Goal: Task Accomplishment & Management: Manage account settings

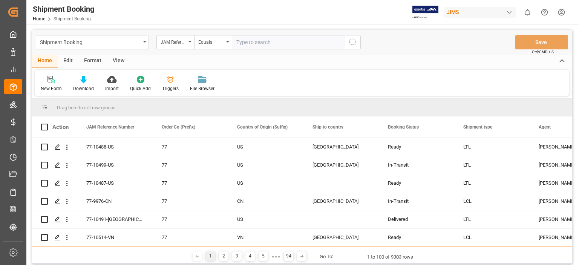
click at [268, 41] on input "text" at bounding box center [288, 42] width 113 height 14
type input "77-10507-us"
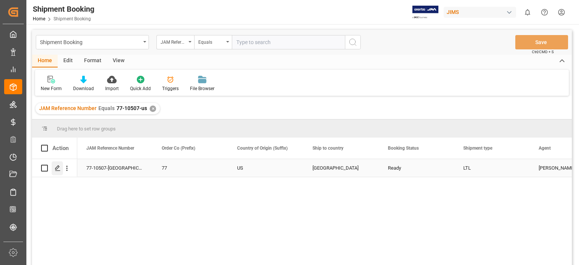
click at [57, 168] on icon "Press SPACE to select this row." at bounding box center [58, 168] width 6 height 6
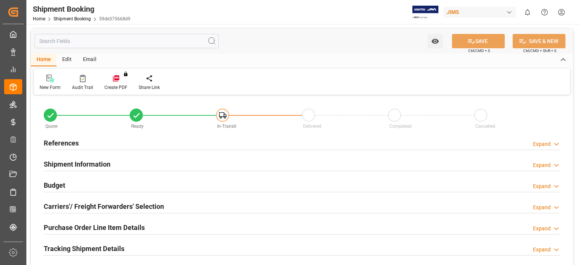
type input "0"
type input "4"
type input "[DATE]"
click at [53, 163] on h2 "Shipment Information" at bounding box center [77, 164] width 67 height 10
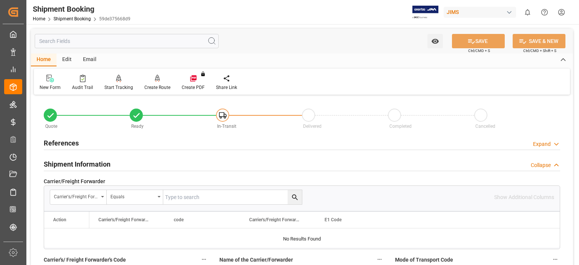
click at [58, 144] on h2 "References" at bounding box center [61, 143] width 35 height 10
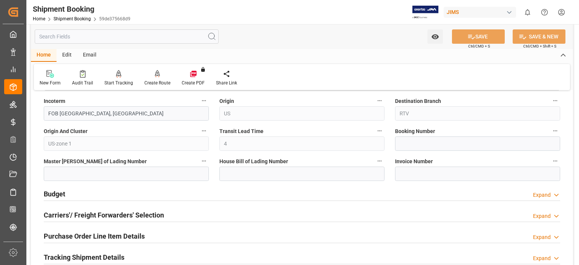
scroll to position [440, 0]
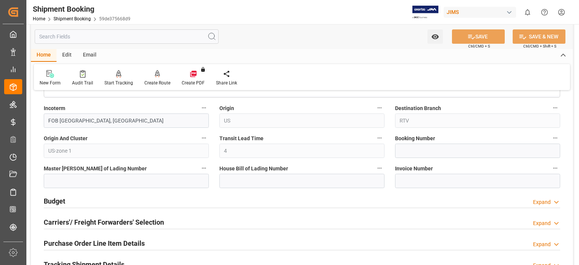
click at [59, 200] on h2 "Budget" at bounding box center [54, 201] width 21 height 10
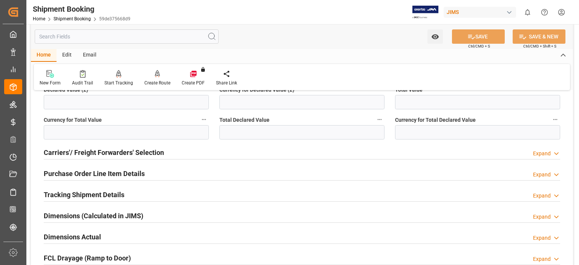
scroll to position [754, 0]
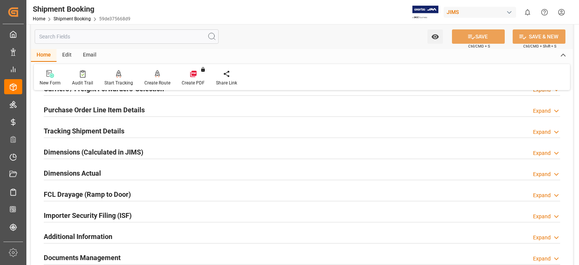
click at [78, 132] on h2 "Tracking Shipment Details" at bounding box center [84, 131] width 81 height 10
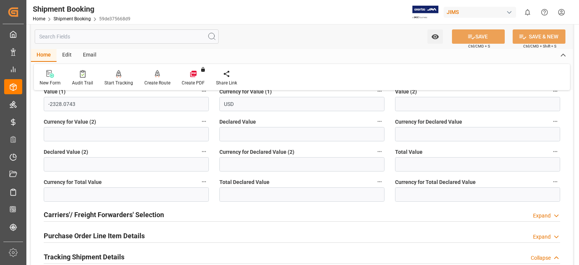
scroll to position [691, 0]
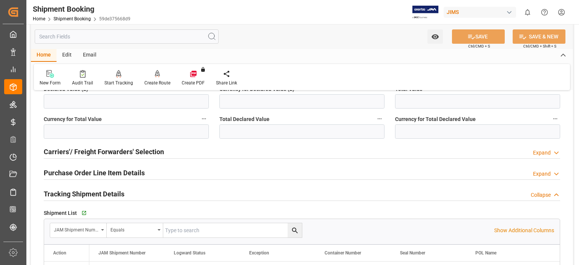
click at [99, 153] on h2 "Carriers'/ Freight Forwarders' Selection" at bounding box center [104, 152] width 120 height 10
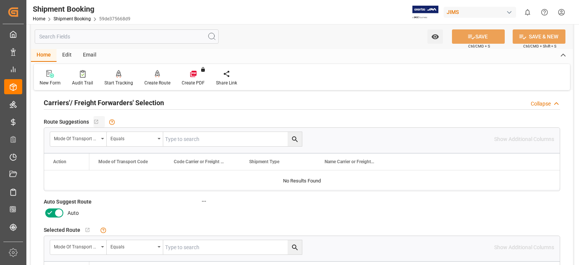
scroll to position [754, 0]
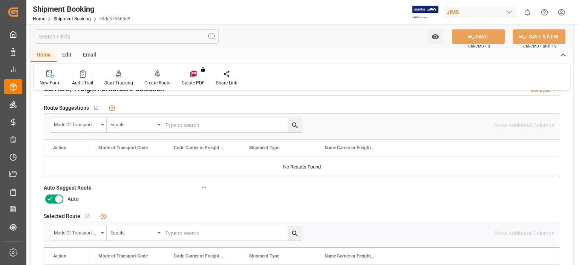
click at [49, 198] on icon at bounding box center [50, 198] width 5 height 3
click at [0, 0] on input "checkbox" at bounding box center [0, 0] width 0 height 0
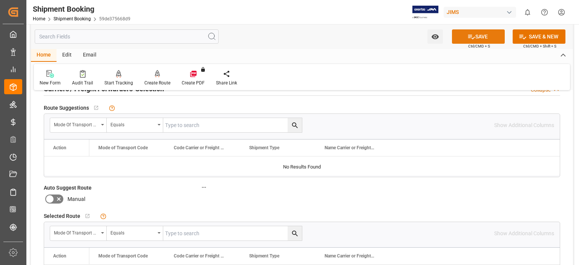
click at [480, 35] on button "SAVE" at bounding box center [478, 36] width 53 height 14
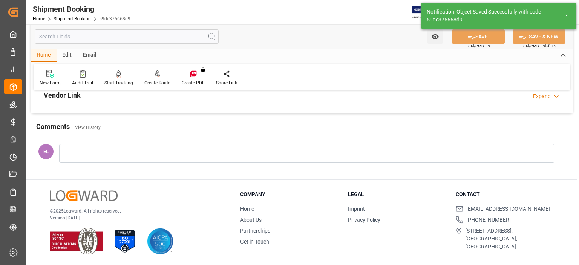
scroll to position [118, 0]
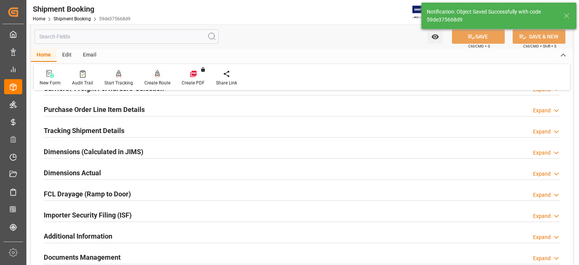
click at [155, 76] on icon at bounding box center [157, 73] width 5 height 6
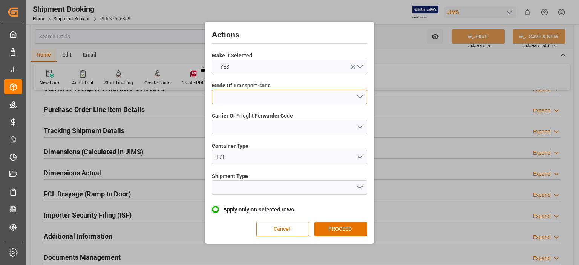
click at [250, 100] on button "open menu" at bounding box center [289, 97] width 155 height 14
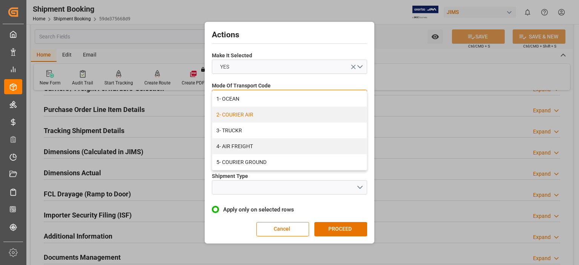
click at [251, 113] on div "2- COURIER AIR" at bounding box center [289, 115] width 155 height 16
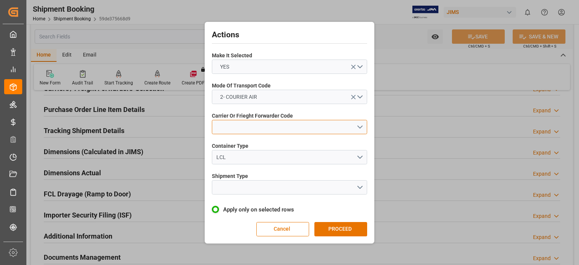
click at [235, 126] on button "open menu" at bounding box center [289, 127] width 155 height 14
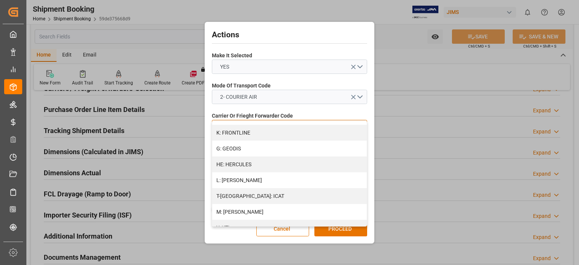
scroll to position [251, 0]
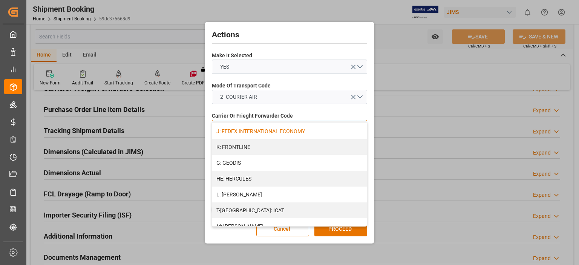
click at [244, 132] on div "J: FEDEX INTERNATIONAL ECONOMY" at bounding box center [289, 131] width 155 height 16
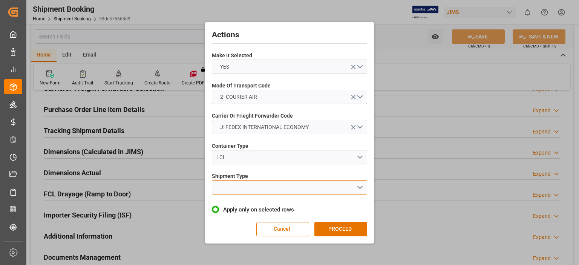
click at [241, 184] on button "open menu" at bounding box center [289, 187] width 155 height 14
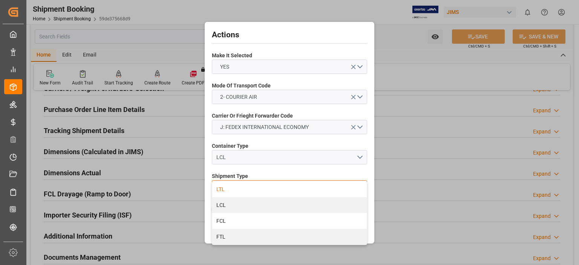
click at [236, 189] on div "LTL" at bounding box center [289, 189] width 155 height 16
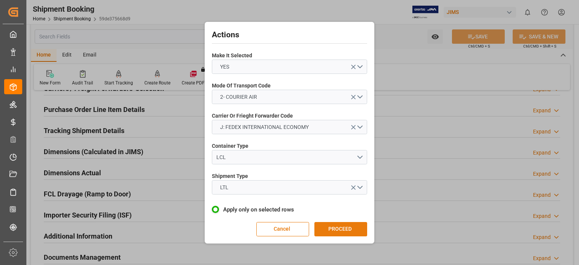
click at [325, 230] on button "PROCEED" at bounding box center [340, 229] width 53 height 14
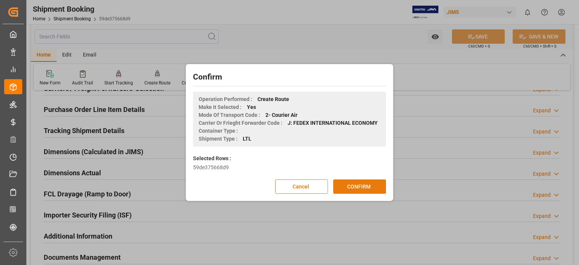
click at [349, 187] on button "CONFIRM" at bounding box center [359, 186] width 53 height 14
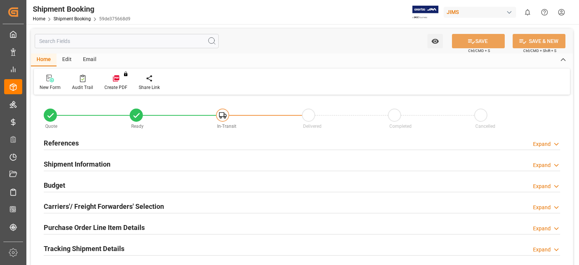
type input "2"
click at [97, 227] on h2 "Purchase Order Line Item Details" at bounding box center [94, 227] width 101 height 10
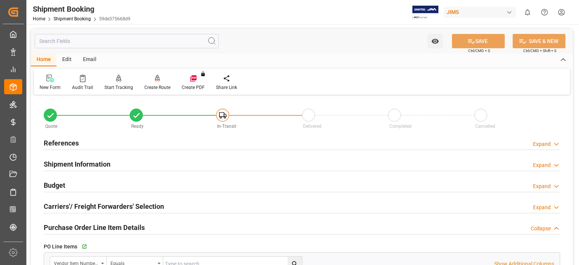
scroll to position [63, 0]
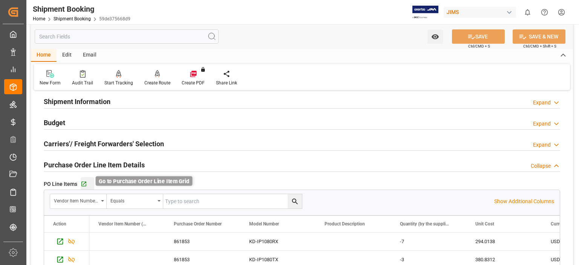
click at [84, 185] on icon "button" at bounding box center [84, 184] width 6 height 6
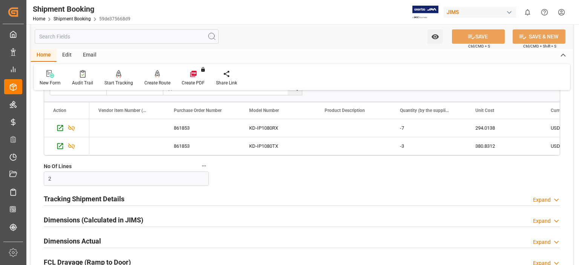
scroll to position [189, 0]
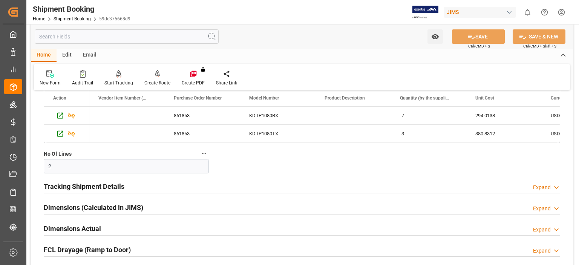
click at [107, 185] on h2 "Tracking Shipment Details" at bounding box center [84, 186] width 81 height 10
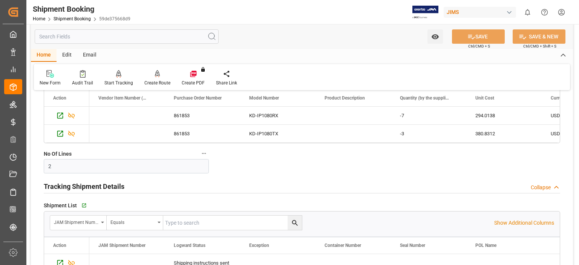
scroll to position [251, 0]
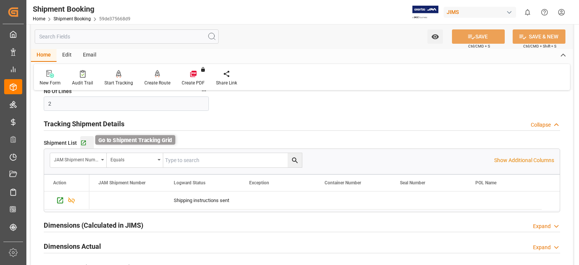
click at [86, 143] on icon "button" at bounding box center [83, 143] width 6 height 6
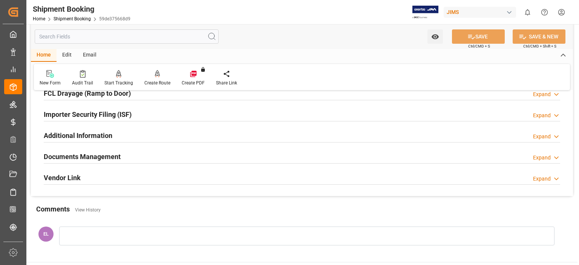
scroll to position [440, 0]
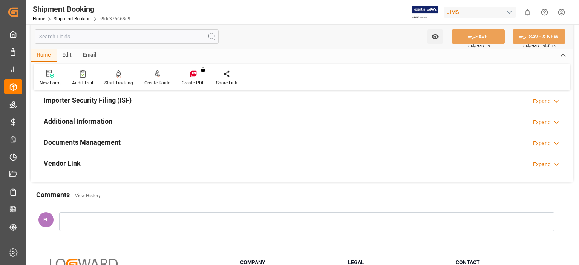
drag, startPoint x: 90, startPoint y: 127, endPoint x: 87, endPoint y: 135, distance: 9.1
click at [81, 141] on h2 "Documents Management" at bounding box center [82, 142] width 77 height 10
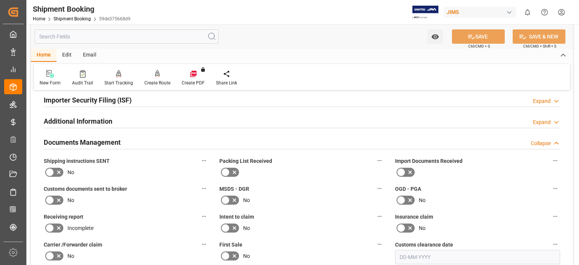
scroll to position [566, 0]
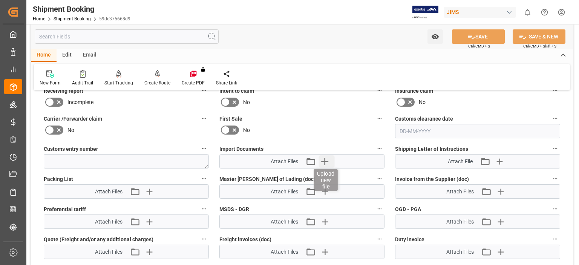
click at [321, 161] on icon "button" at bounding box center [325, 161] width 12 height 12
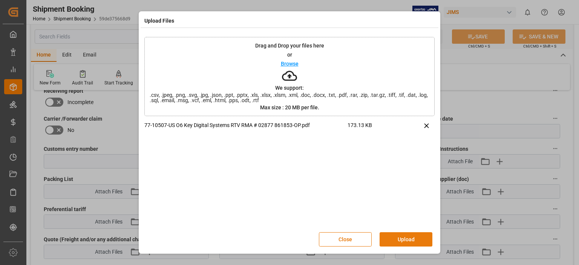
click at [392, 235] on button "Upload" at bounding box center [406, 239] width 53 height 14
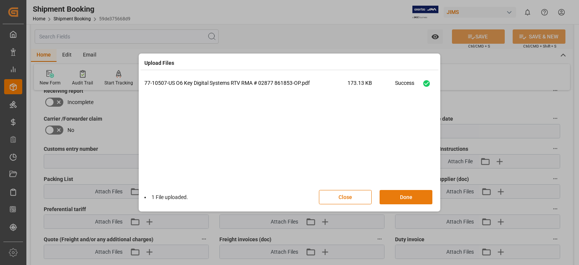
click at [406, 200] on button "Done" at bounding box center [406, 197] width 53 height 14
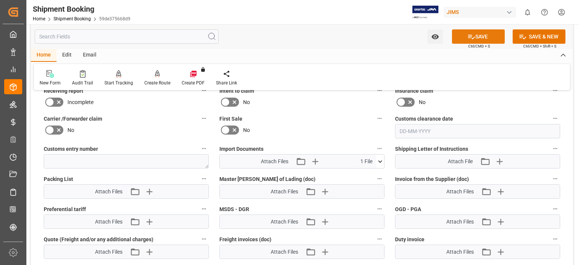
click at [480, 36] on button "SAVE" at bounding box center [478, 36] width 53 height 14
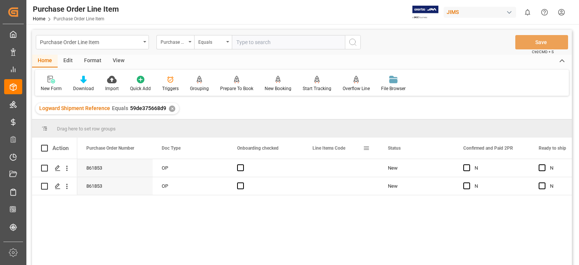
click at [369, 146] on span at bounding box center [366, 148] width 7 height 7
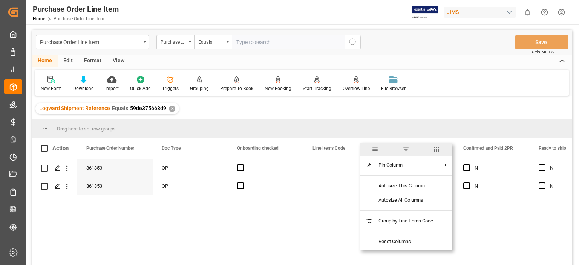
click at [436, 149] on span "columns" at bounding box center [436, 149] width 7 height 7
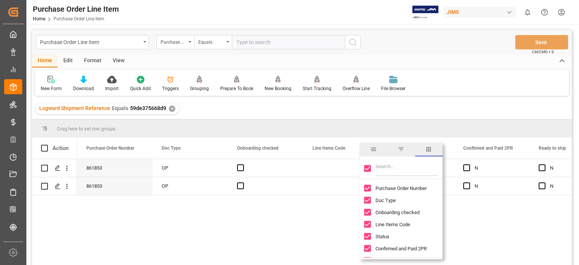
click at [369, 169] on input "Toggle Select All Columns" at bounding box center [367, 168] width 7 height 7
checkbox input "false"
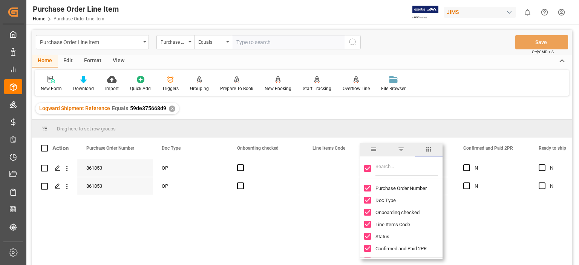
checkbox input "false"
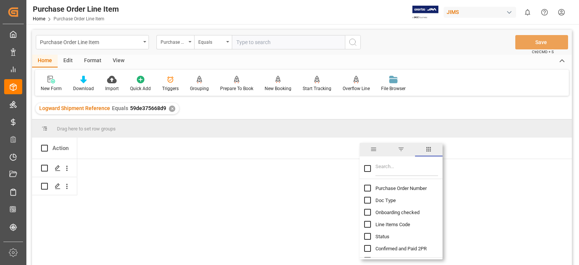
click at [395, 167] on input "Filter Columns Input" at bounding box center [407, 168] width 63 height 15
type input "incoterm"
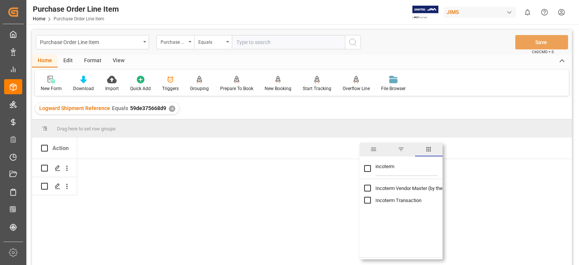
click at [370, 167] on input "Toggle Select All Columns" at bounding box center [367, 168] width 7 height 7
checkbox input "true"
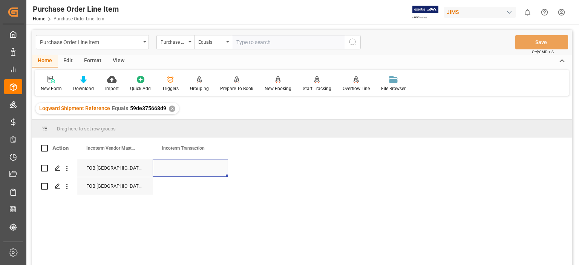
click at [166, 170] on div "Press SPACE to select this row." at bounding box center [190, 168] width 75 height 18
click at [187, 167] on div "Press SPACE to select this row." at bounding box center [190, 168] width 75 height 18
click at [181, 171] on input "Press SPACE to select this row." at bounding box center [190, 172] width 63 height 14
click at [173, 172] on input "Press SPACE to select this row." at bounding box center [190, 172] width 63 height 14
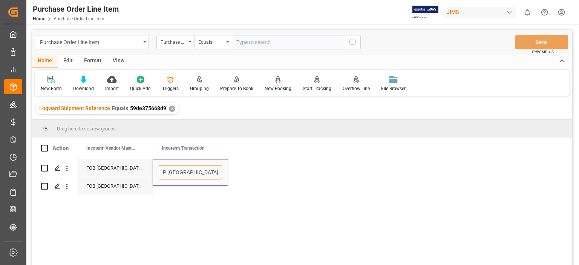
type input "DAP Mount Vernon, NY, USA"
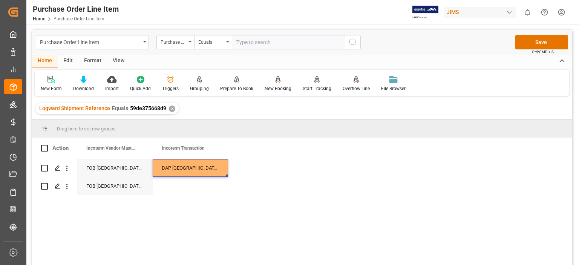
click at [211, 172] on div "DAP Mount Vernon, NY, USA" at bounding box center [190, 168] width 75 height 18
drag, startPoint x: 226, startPoint y: 174, endPoint x: 224, endPoint y: 181, distance: 7.5
click at [224, 181] on div "FOB Mount Vernon, NY DAP Mount Vernon, NY, USA FOB Mount Vernon, NY" at bounding box center [152, 177] width 151 height 36
click at [206, 161] on div "DAP Mount Vernon, NY, USA" at bounding box center [190, 168] width 75 height 18
drag, startPoint x: 227, startPoint y: 176, endPoint x: 225, endPoint y: 184, distance: 8.4
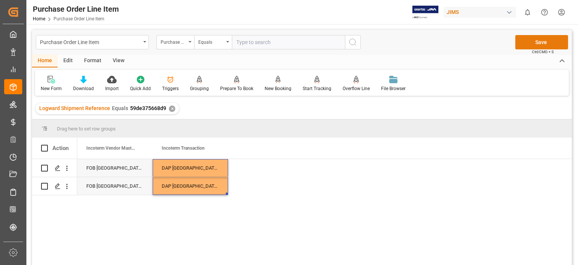
click at [539, 48] on button "Save" at bounding box center [541, 42] width 53 height 14
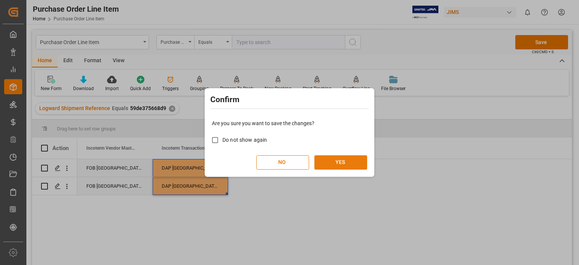
click at [335, 162] on button "YES" at bounding box center [340, 162] width 53 height 14
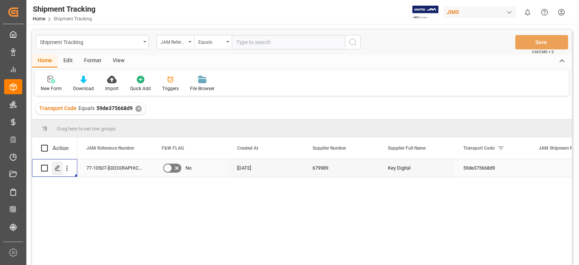
click at [58, 169] on icon "Press SPACE to select this row." at bounding box center [58, 168] width 6 height 6
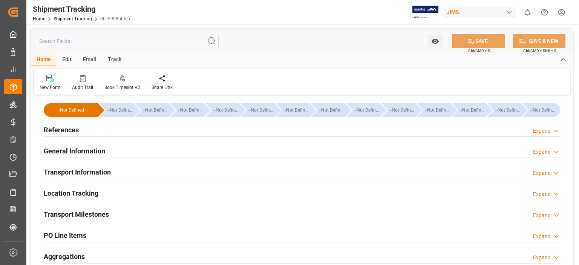
type input "[DATE]"
click at [69, 127] on h2 "References" at bounding box center [61, 130] width 35 height 10
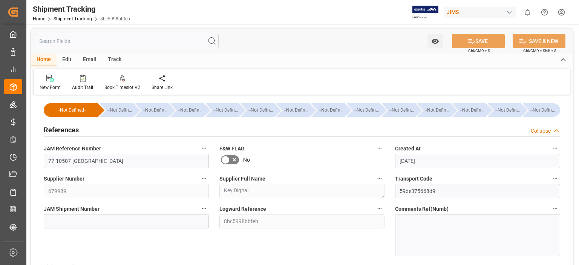
scroll to position [63, 0]
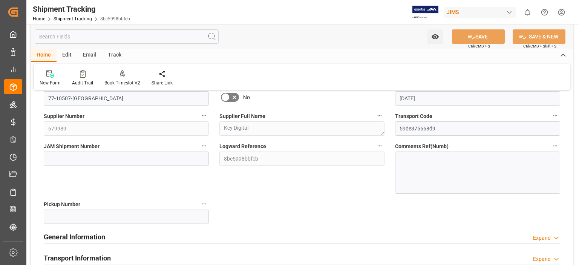
click at [80, 235] on h2 "General Information" at bounding box center [74, 237] width 61 height 10
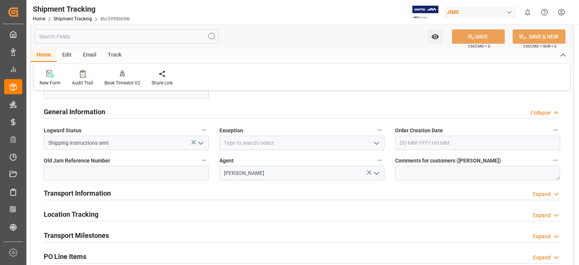
scroll to position [189, 0]
click at [380, 145] on icon "open menu" at bounding box center [376, 142] width 9 height 9
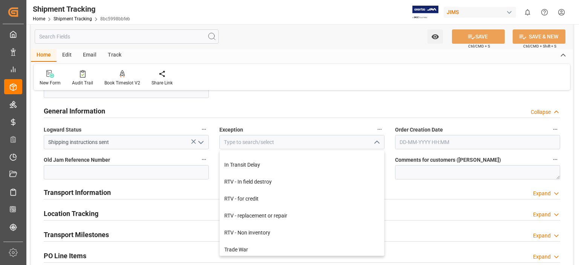
scroll to position [353, 0]
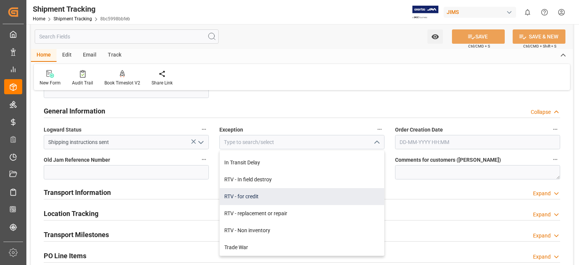
click at [320, 196] on div "RTV - for credit" at bounding box center [302, 196] width 164 height 17
type input "RTV - for credit"
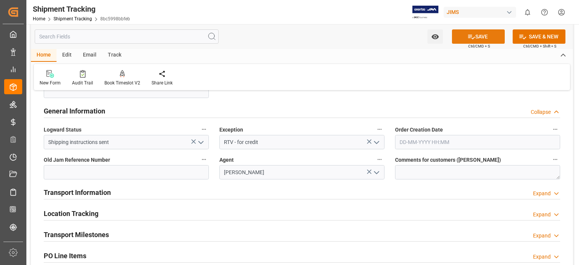
click at [489, 38] on button "SAVE" at bounding box center [478, 36] width 53 height 14
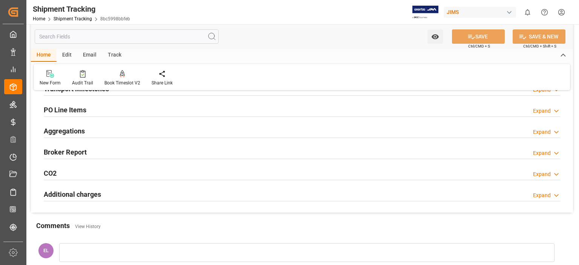
scroll to position [63, 0]
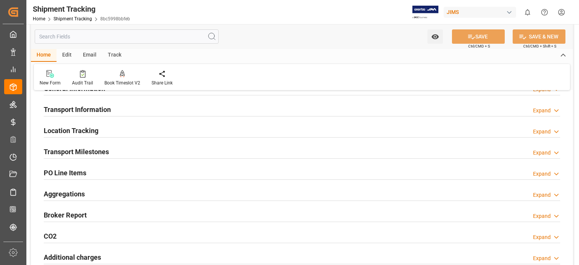
click at [71, 107] on h2 "Transport Information" at bounding box center [77, 109] width 67 height 10
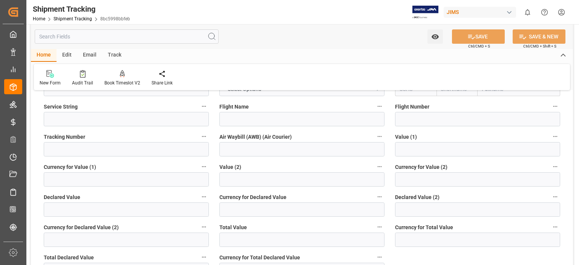
scroll to position [189, 0]
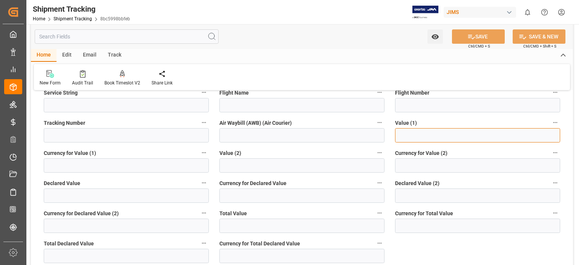
click at [425, 136] on input "text" at bounding box center [477, 135] width 165 height 14
click at [406, 133] on input "text" at bounding box center [477, 135] width 165 height 14
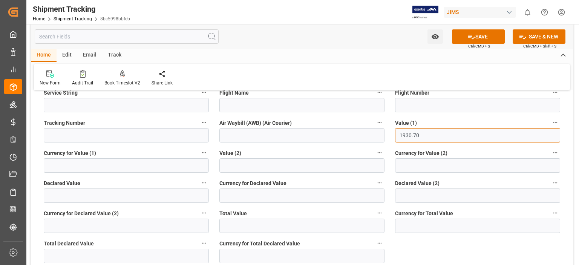
click at [399, 136] on input "1930.70" at bounding box center [477, 135] width 165 height 14
type input "-1930.7"
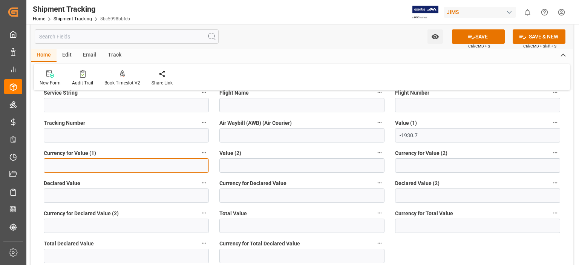
click at [80, 166] on input at bounding box center [126, 165] width 165 height 14
type input "USD"
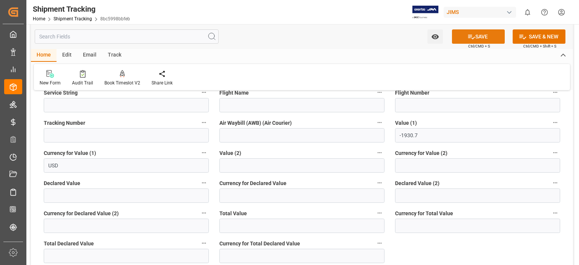
click at [477, 33] on button "SAVE" at bounding box center [478, 36] width 53 height 14
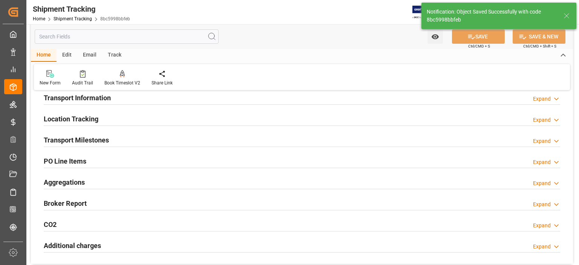
scroll to position [63, 0]
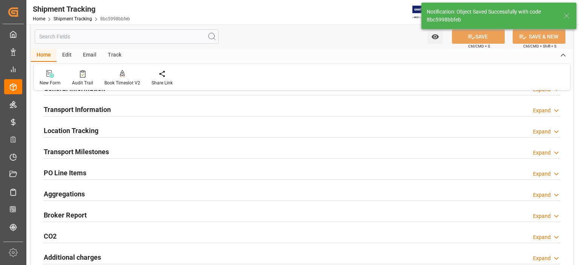
click at [94, 155] on h2 "Transport Milestones" at bounding box center [76, 152] width 65 height 10
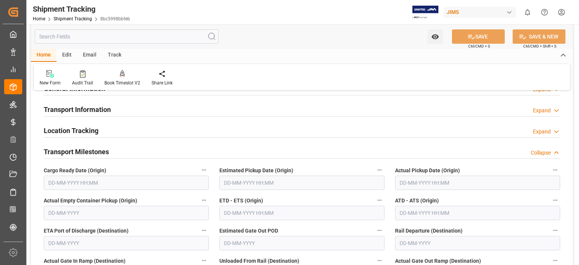
click at [80, 179] on input "text" at bounding box center [126, 183] width 165 height 14
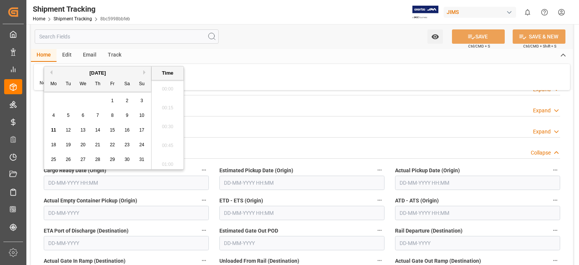
scroll to position [813, 0]
click at [111, 117] on span "8" at bounding box center [112, 115] width 3 height 5
type input "[DATE] 00:00"
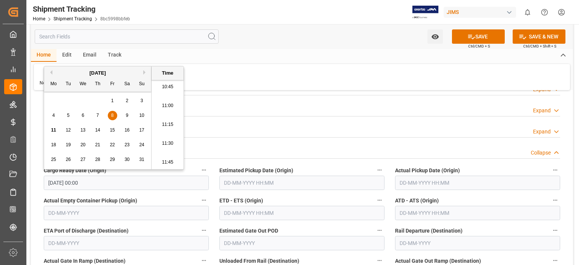
click at [279, 118] on div "Transport Information Expand" at bounding box center [301, 109] width 527 height 21
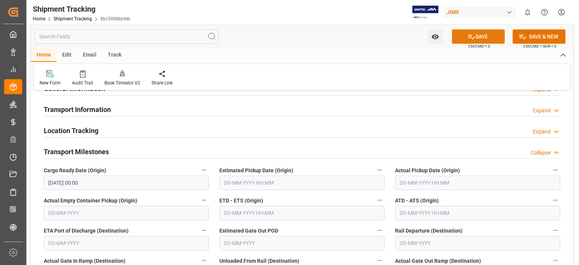
click at [475, 38] on button "SAVE" at bounding box center [478, 36] width 53 height 14
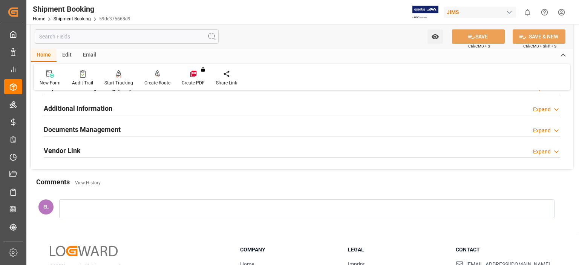
scroll to position [251, 0]
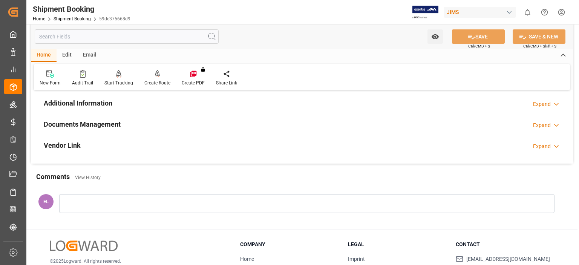
click at [90, 120] on h2 "Documents Management" at bounding box center [82, 124] width 77 height 10
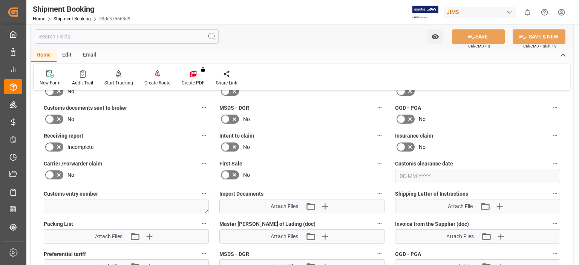
scroll to position [377, 0]
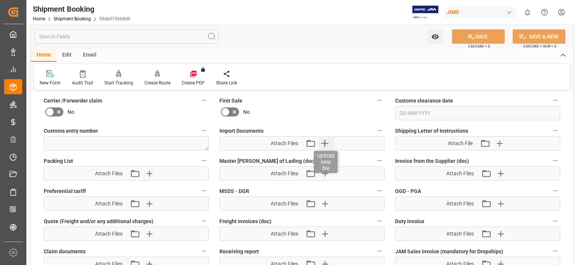
click at [326, 137] on icon "button" at bounding box center [325, 143] width 12 height 12
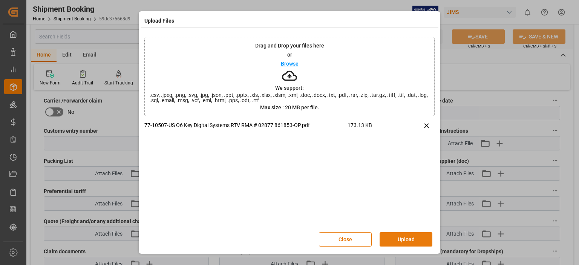
click at [412, 239] on button "Upload" at bounding box center [406, 239] width 53 height 14
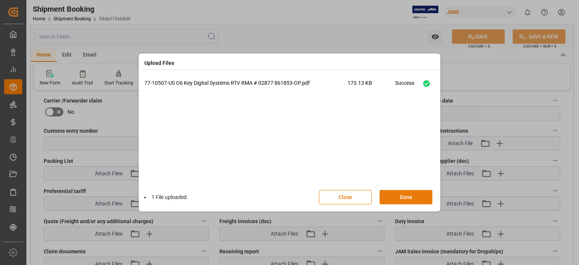
click at [403, 199] on button "Done" at bounding box center [406, 197] width 53 height 14
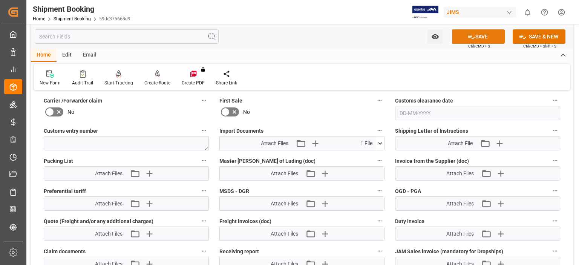
click at [483, 37] on button "SAVE" at bounding box center [478, 36] width 53 height 14
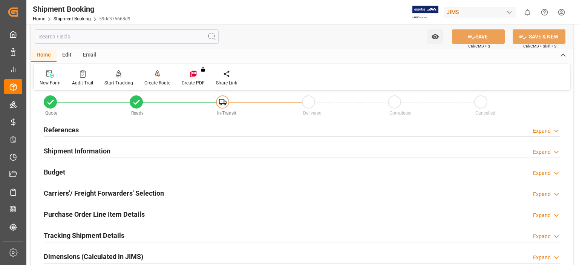
scroll to position [0, 0]
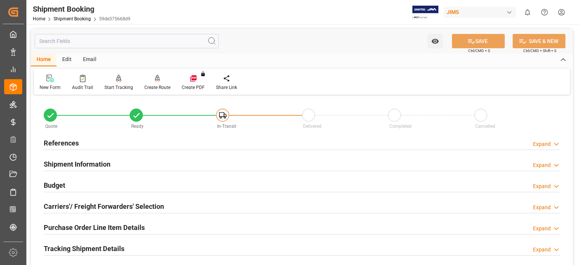
click at [64, 143] on h2 "References" at bounding box center [61, 143] width 35 height 10
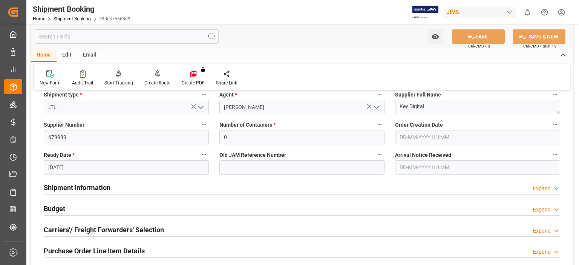
scroll to position [189, 0]
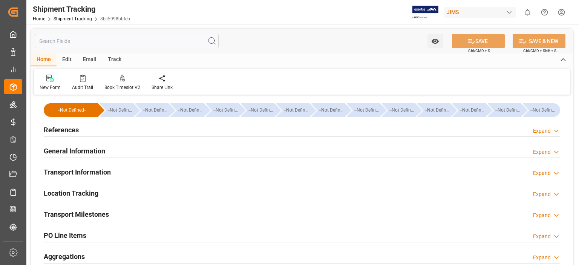
click at [55, 128] on h2 "References" at bounding box center [61, 130] width 35 height 10
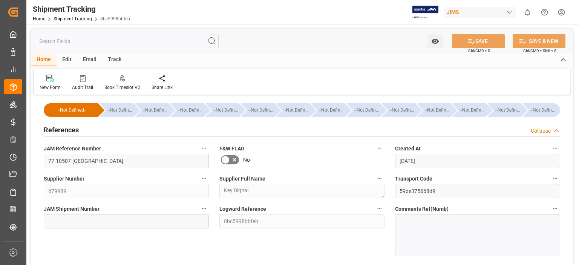
click at [55, 128] on h2 "References" at bounding box center [61, 130] width 35 height 10
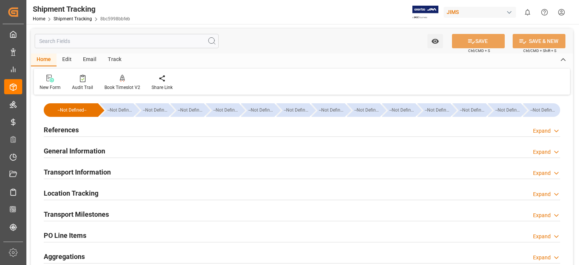
click at [91, 211] on h2 "Transport Milestones" at bounding box center [76, 214] width 65 height 10
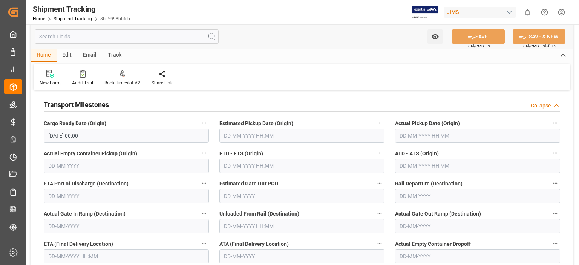
scroll to position [126, 0]
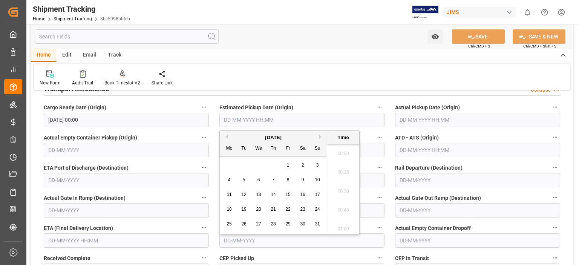
click at [243, 115] on input "text" at bounding box center [301, 120] width 165 height 14
click at [230, 194] on span "11" at bounding box center [229, 194] width 5 height 5
type input "[DATE] 00:00"
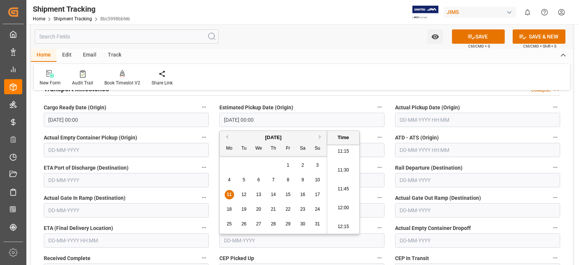
click at [340, 75] on div "New Form Audit Trail Book Timeslot V2 Book a Timeslot for the shipment Share Li…" at bounding box center [302, 77] width 536 height 26
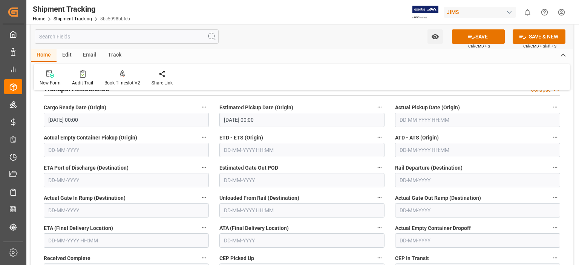
scroll to position [63, 0]
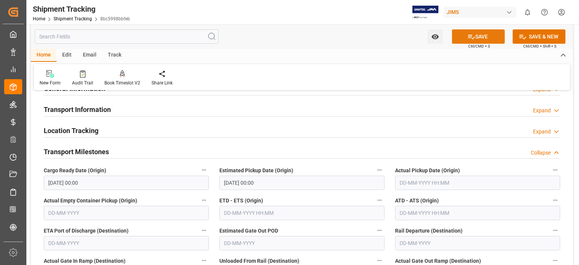
click at [475, 32] on button "SAVE" at bounding box center [478, 36] width 53 height 14
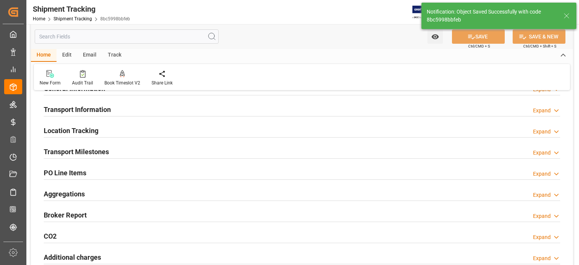
click at [87, 103] on div "Transport Information" at bounding box center [77, 109] width 67 height 14
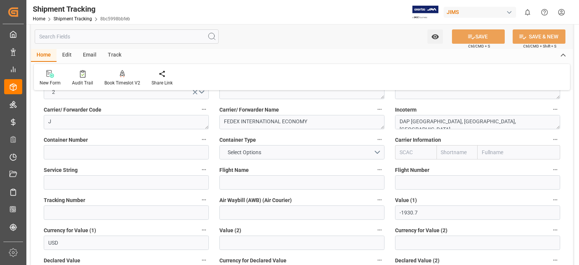
scroll to position [126, 0]
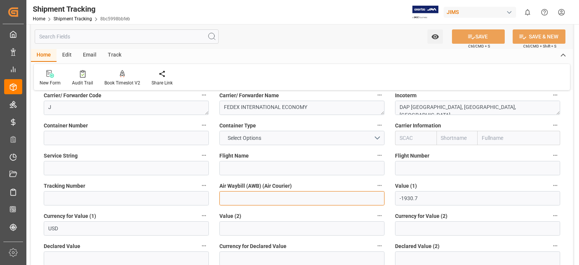
click at [236, 198] on input at bounding box center [301, 198] width 165 height 14
paste input "883471773420"
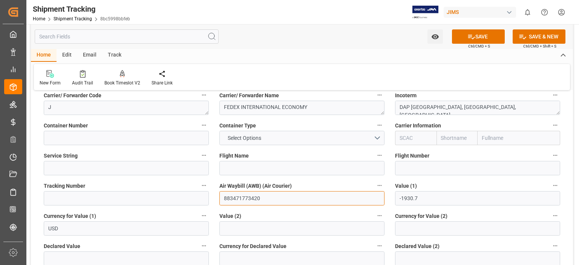
type input "883471773420"
click at [97, 197] on input at bounding box center [126, 198] width 165 height 14
paste input "883471773420"
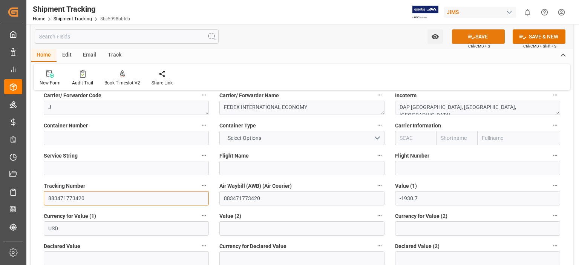
type input "883471773420"
click at [473, 33] on icon at bounding box center [472, 37] width 8 height 8
